Goal: Task Accomplishment & Management: Manage account settings

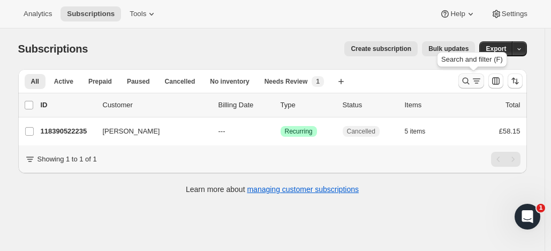
click at [467, 78] on icon "Search and filter results" at bounding box center [466, 81] width 11 height 11
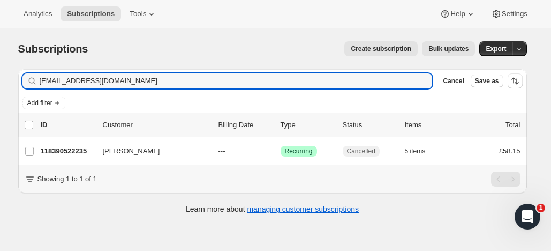
drag, startPoint x: 123, startPoint y: 83, endPoint x: 26, endPoint y: 74, distance: 97.4
click at [26, 74] on div "[EMAIL_ADDRESS][DOMAIN_NAME] Clear" at bounding box center [228, 80] width 410 height 15
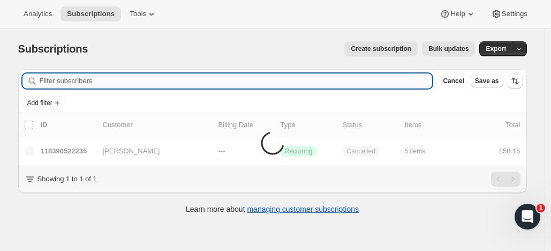
click at [60, 80] on input "Filter subscribers" at bounding box center [236, 80] width 393 height 15
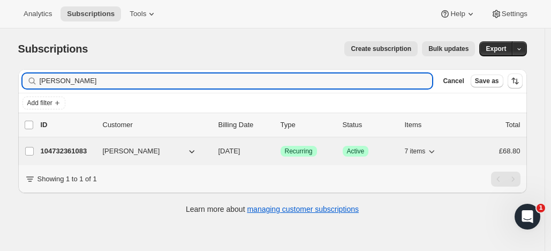
type input "[PERSON_NAME]"
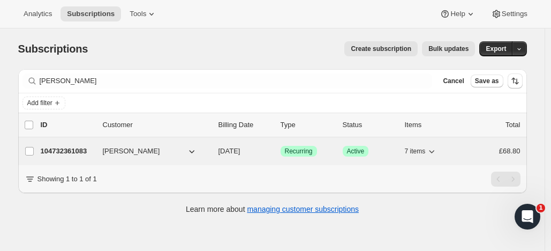
click at [86, 150] on p "104732361083" at bounding box center [68, 151] width 54 height 11
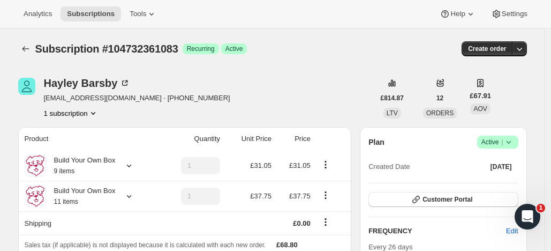
click at [492, 139] on span "Active |" at bounding box center [498, 142] width 33 height 11
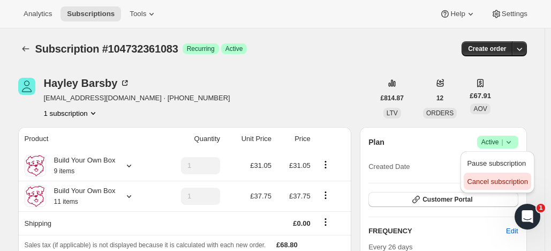
click at [479, 181] on span "Cancel subscription" at bounding box center [497, 181] width 61 height 8
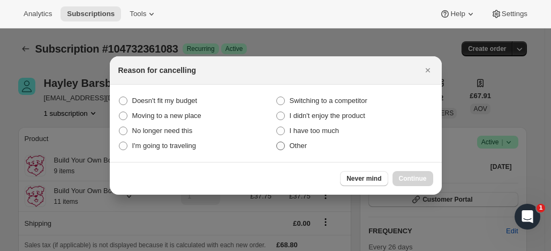
click at [283, 147] on span ":rbs:" at bounding box center [281, 145] width 9 height 9
click at [277, 142] on input "Other" at bounding box center [277, 141] width 1 height 1
radio input "true"
click at [420, 174] on button "Continue" at bounding box center [413, 178] width 41 height 15
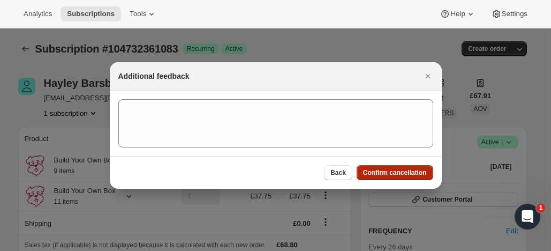
click at [387, 169] on span "Confirm cancellation" at bounding box center [395, 172] width 64 height 9
